Goal: Entertainment & Leisure: Consume media (video, audio)

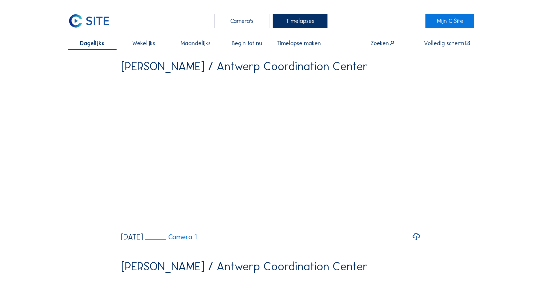
click at [147, 45] on span "Wekelijks" at bounding box center [143, 43] width 23 height 6
click at [379, 44] on input "text" at bounding box center [382, 43] width 69 height 6
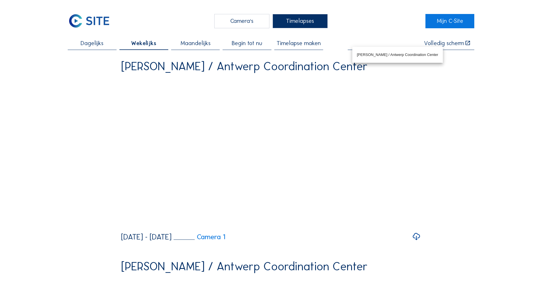
click at [380, 45] on input "text" at bounding box center [382, 43] width 69 height 6
click at [257, 23] on div "Camera's" at bounding box center [241, 21] width 55 height 14
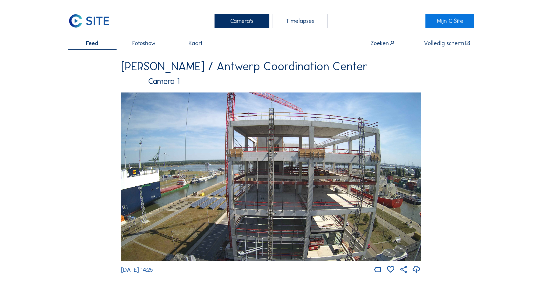
click at [379, 45] on input "text" at bounding box center [382, 43] width 69 height 6
click at [143, 45] on span "Fotoshow" at bounding box center [143, 43] width 23 height 6
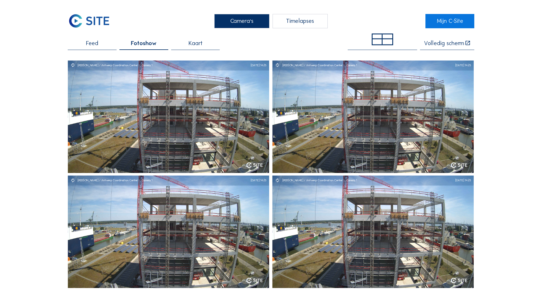
click at [195, 44] on span "Kaart" at bounding box center [196, 43] width 14 height 6
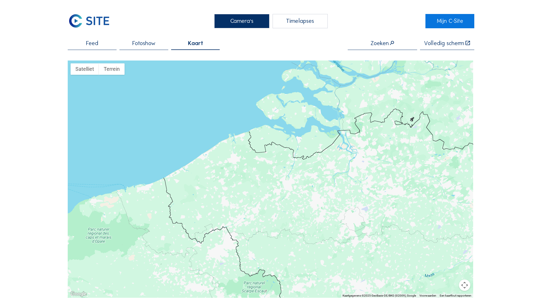
click at [143, 45] on span "Fotoshow" at bounding box center [143, 43] width 23 height 6
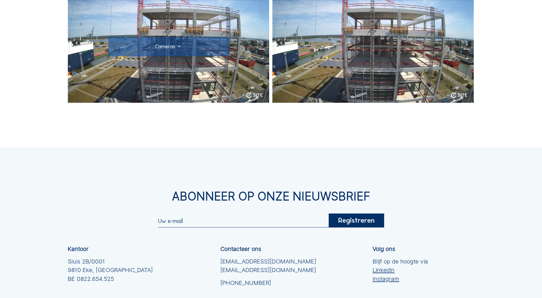
scroll to position [100, 0]
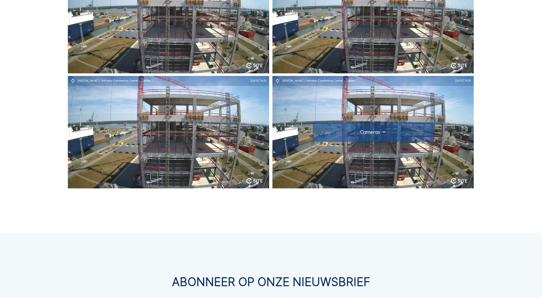
click at [461, 81] on div "[DATE] 14:25" at bounding box center [462, 80] width 15 height 3
click at [386, 132] on div at bounding box center [373, 132] width 110 height 6
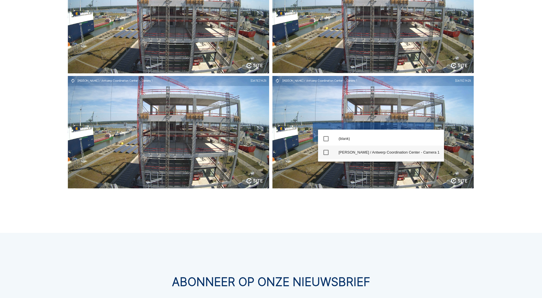
click at [328, 153] on icon "check_box_outline_blank" at bounding box center [325, 152] width 7 height 7
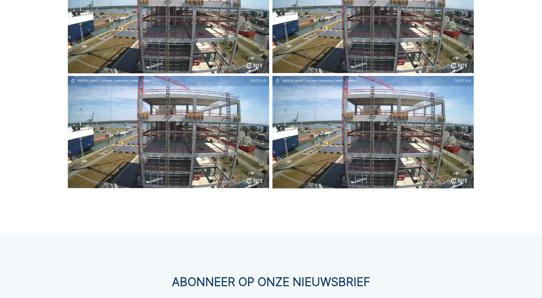
click at [368, 220] on div "Camera's Timelapses Mijn C-Site Feed Fotoshow Kaart Volledig scherm Van Roey / …" at bounding box center [271, 184] width 542 height 569
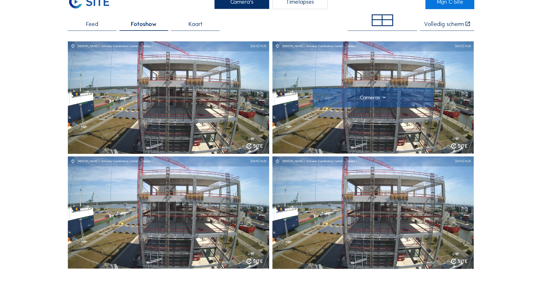
scroll to position [0, 0]
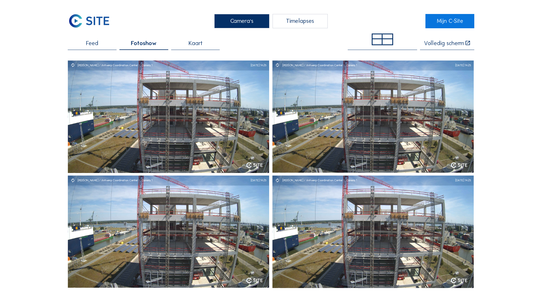
click at [296, 23] on div "Timelapses" at bounding box center [299, 21] width 55 height 14
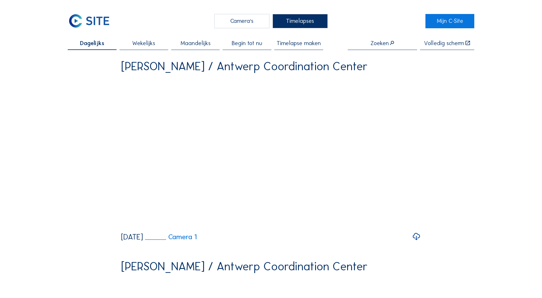
click at [199, 45] on span "Maandelijks" at bounding box center [196, 43] width 30 height 6
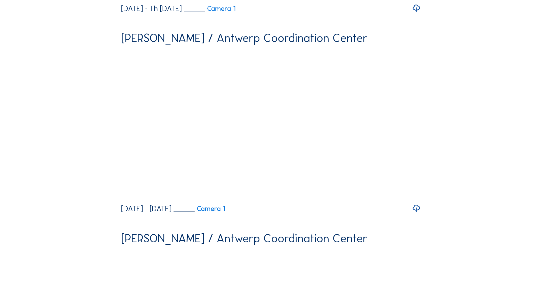
scroll to position [114, 0]
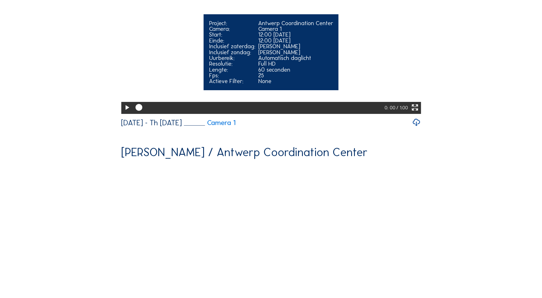
click at [228, 113] on video "Your browser does not support the video tag." at bounding box center [271, 38] width 300 height 150
drag, startPoint x: 418, startPoint y: 129, endPoint x: 392, endPoint y: 173, distance: 51.2
click at [418, 113] on icon at bounding box center [415, 108] width 8 height 10
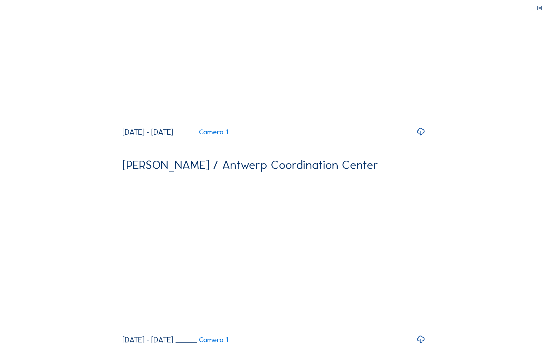
drag, startPoint x: 99, startPoint y: 336, endPoint x: 268, endPoint y: 338, distance: 169.4
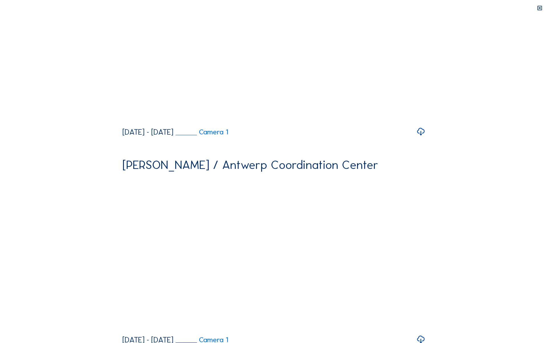
drag, startPoint x: 252, startPoint y: 336, endPoint x: 244, endPoint y: 336, distance: 7.7
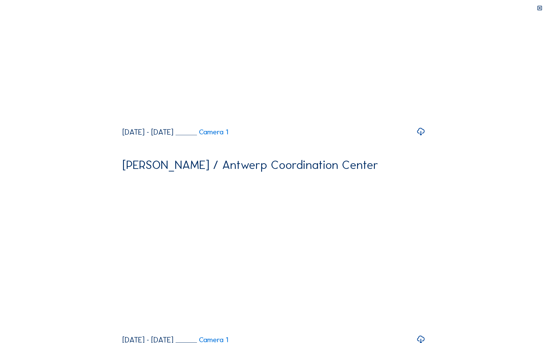
drag, startPoint x: 27, startPoint y: 336, endPoint x: 239, endPoint y: 337, distance: 211.9
